Goal: Task Accomplishment & Management: Use online tool/utility

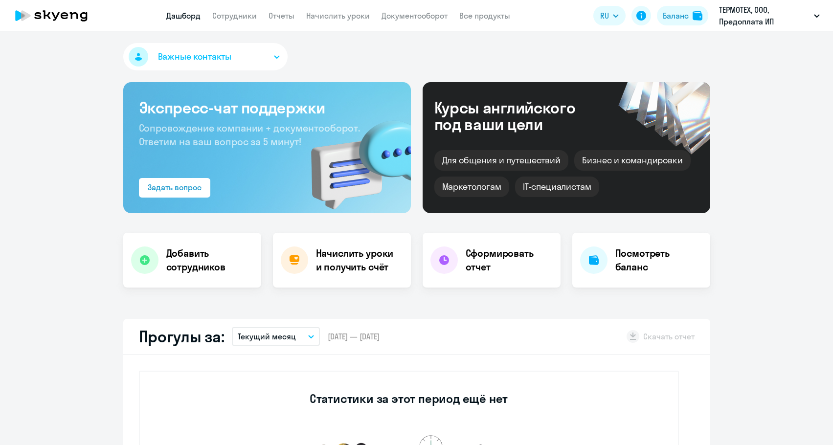
select select "30"
drag, startPoint x: 374, startPoint y: 2, endPoint x: 348, endPoint y: 25, distance: 34.3
click at [374, 2] on app-header "Дашборд Сотрудники Отчеты Начислить уроки Документооборот Все продукты Дашборд …" at bounding box center [416, 15] width 833 height 31
click at [347, 25] on app-header "Дашборд Сотрудники Отчеты Начислить уроки Документооборот Все продукты Дашборд …" at bounding box center [416, 15] width 833 height 31
click at [346, 23] on app-header "Дашборд Сотрудники Отчеты Начислить уроки Документооборот Все продукты Дашборд …" at bounding box center [416, 15] width 833 height 31
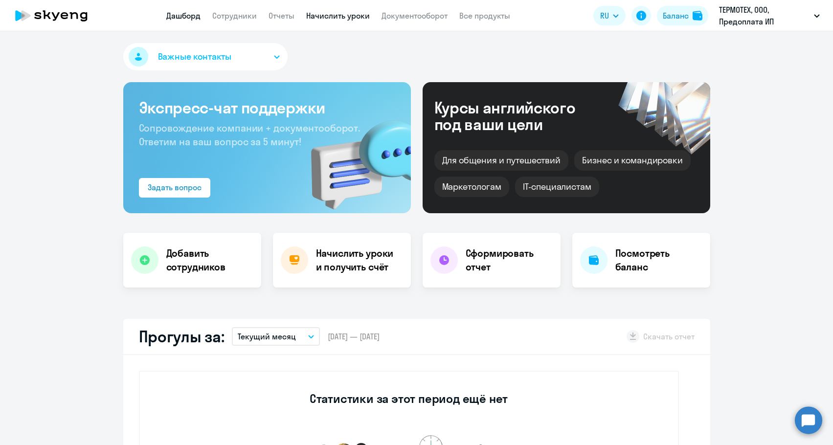
click at [346, 16] on link "Начислить уроки" at bounding box center [338, 16] width 64 height 10
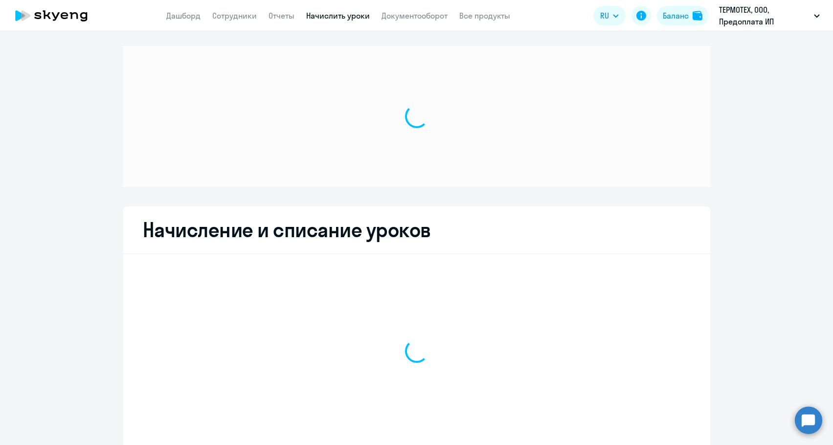
click at [335, 17] on link "Начислить уроки" at bounding box center [338, 16] width 64 height 10
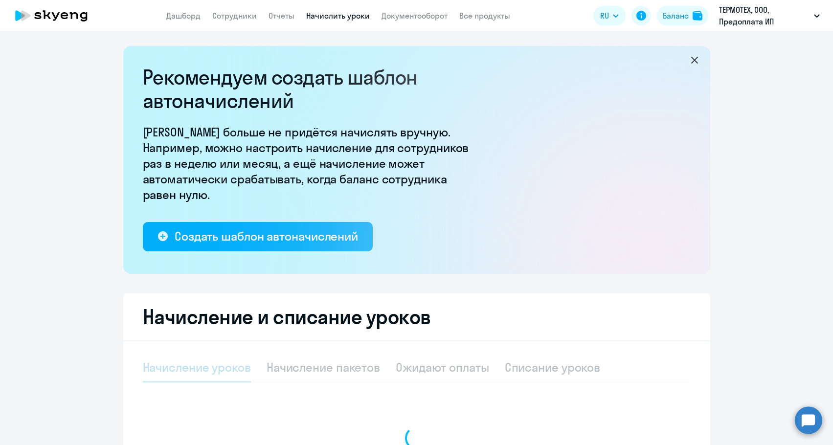
select select "10"
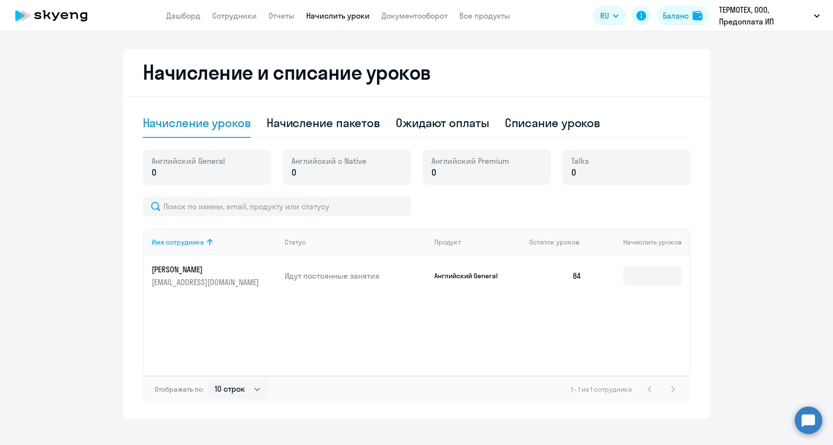
click at [548, 126] on div "Списание уроков" at bounding box center [553, 123] width 96 height 16
select select "10"
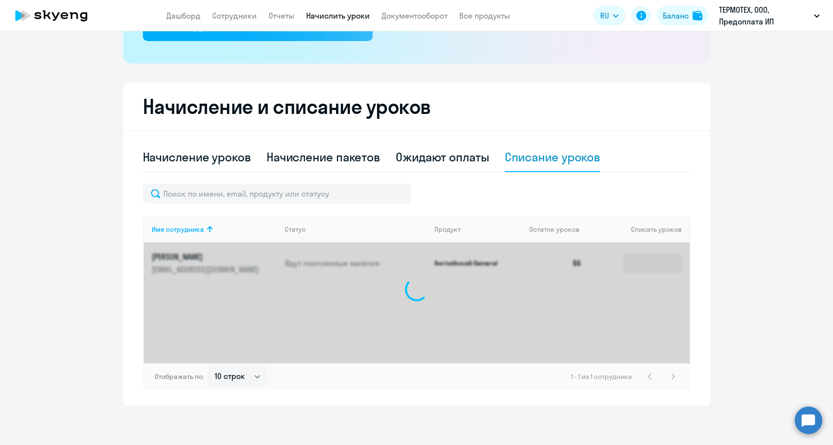
scroll to position [210, 0]
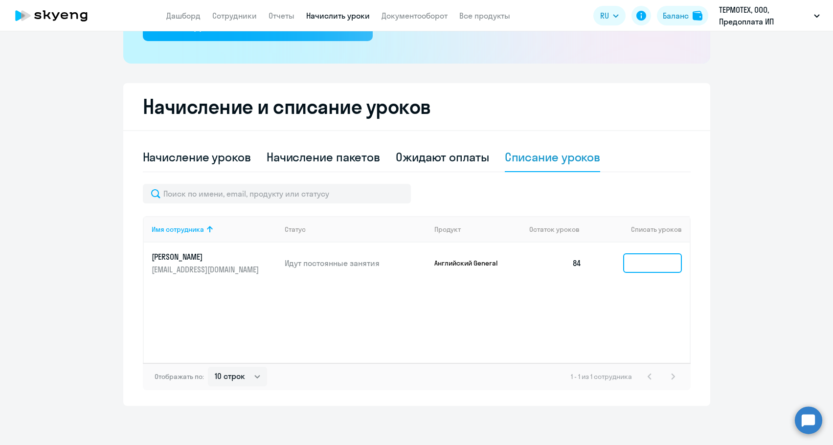
click at [664, 266] on input at bounding box center [652, 263] width 59 height 20
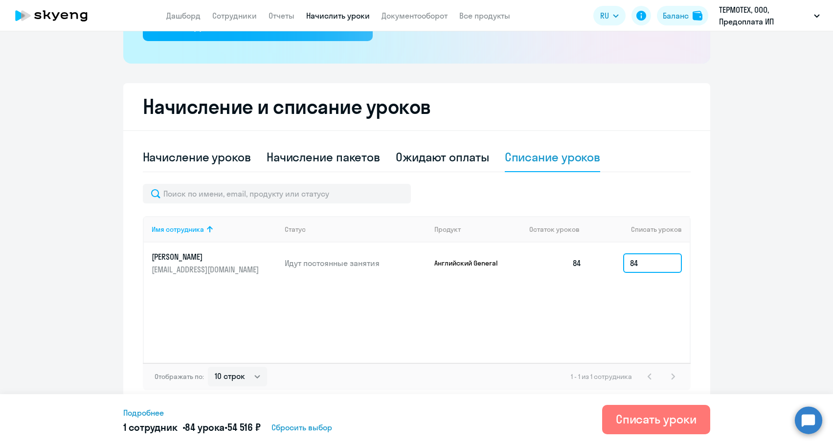
type input "84"
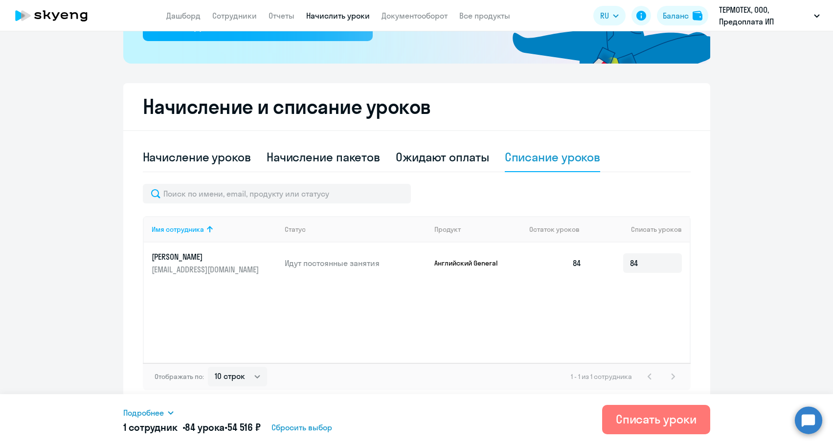
click at [249, 429] on span "54 516 ₽" at bounding box center [243, 427] width 33 height 12
drag, startPoint x: 240, startPoint y: 425, endPoint x: 266, endPoint y: 427, distance: 26.5
click at [261, 427] on span "54 516 ₽" at bounding box center [243, 427] width 33 height 12
copy span "54 516"
